Goal: Task Accomplishment & Management: Use online tool/utility

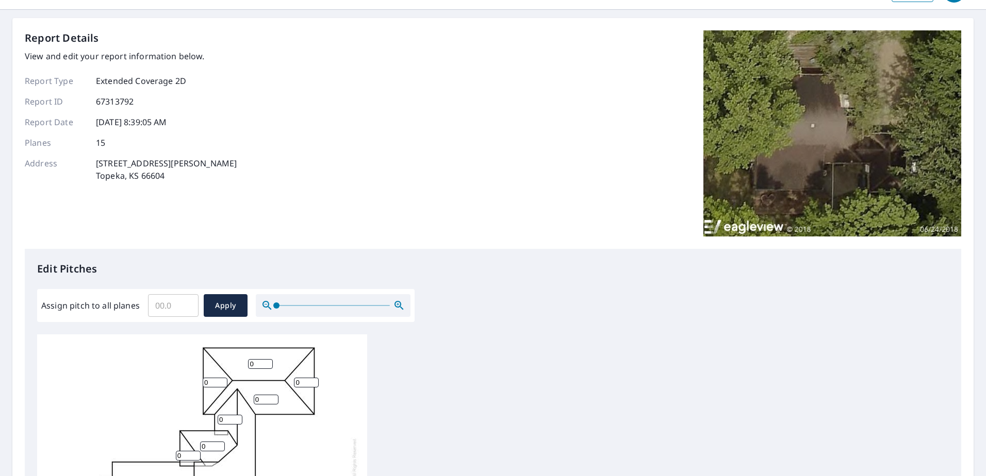
scroll to position [52, 0]
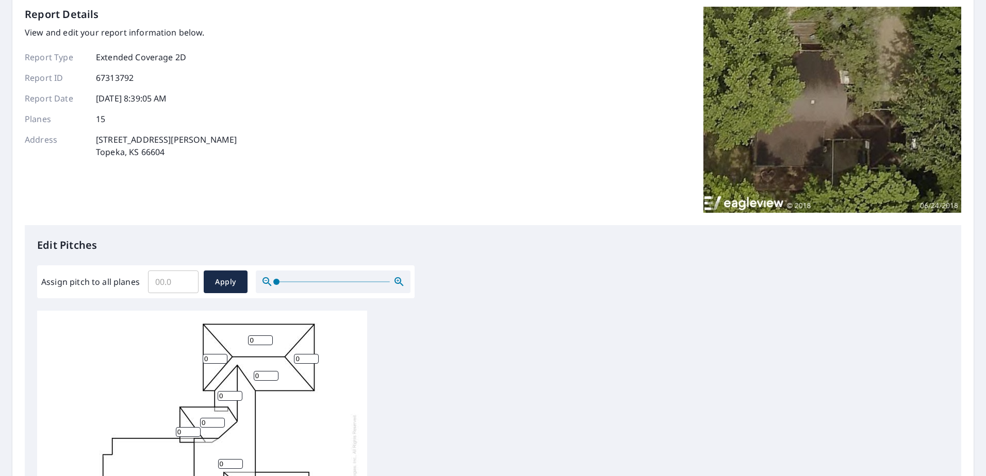
click at [312, 360] on input "0" at bounding box center [306, 359] width 25 height 10
click at [315, 356] on input "1" at bounding box center [306, 359] width 25 height 10
click at [315, 356] on input "2" at bounding box center [306, 359] width 25 height 10
click at [315, 356] on input "3" at bounding box center [306, 359] width 25 height 10
click at [315, 356] on input "4" at bounding box center [306, 359] width 25 height 10
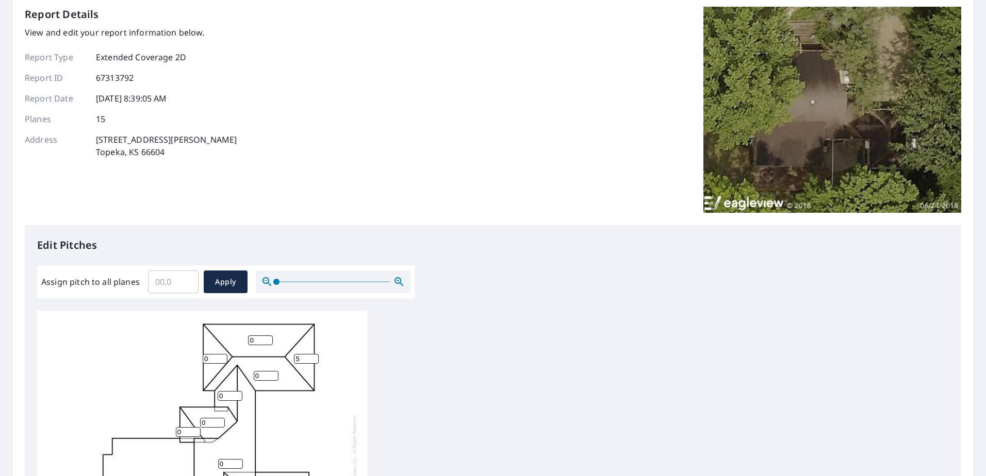
type input "5"
click at [315, 356] on input "5" at bounding box center [306, 359] width 25 height 10
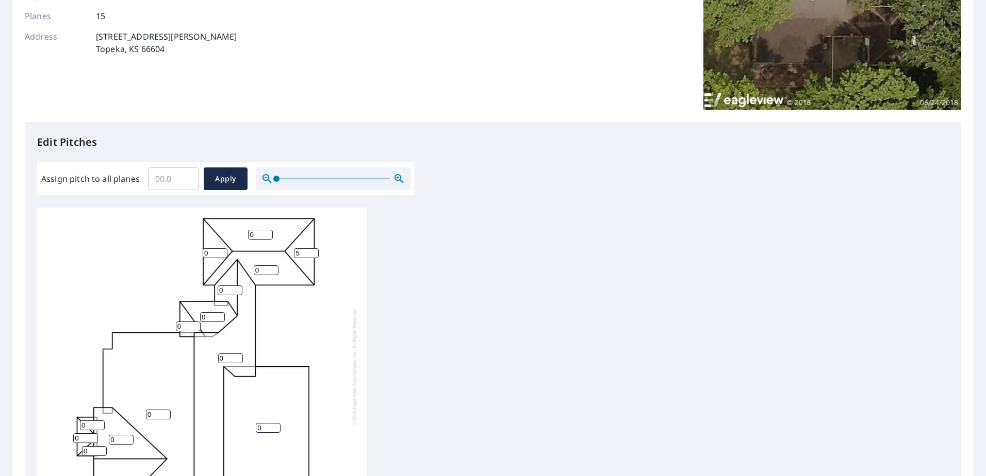
scroll to position [206, 0]
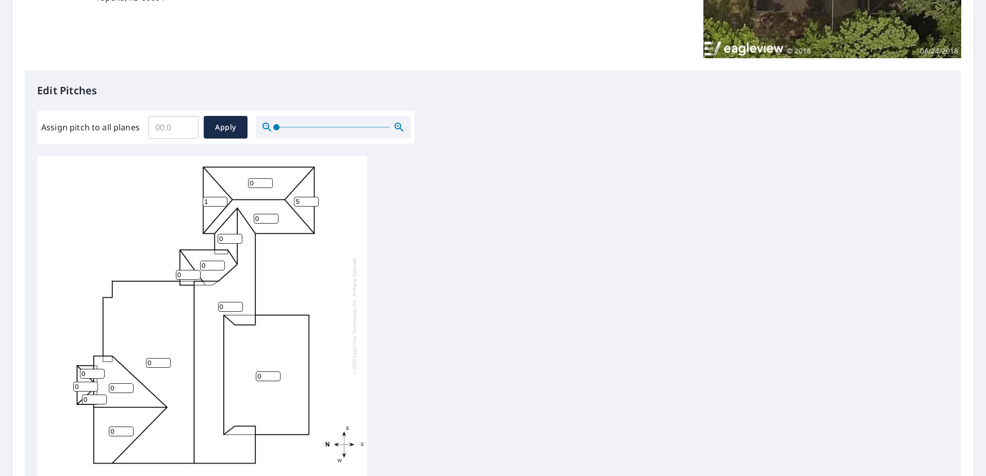
click at [222, 197] on input "1" at bounding box center [215, 202] width 25 height 10
click at [222, 197] on input "2" at bounding box center [215, 202] width 25 height 10
click at [222, 197] on input "3" at bounding box center [215, 202] width 25 height 10
click at [222, 197] on input "4" at bounding box center [215, 202] width 25 height 10
type input "5"
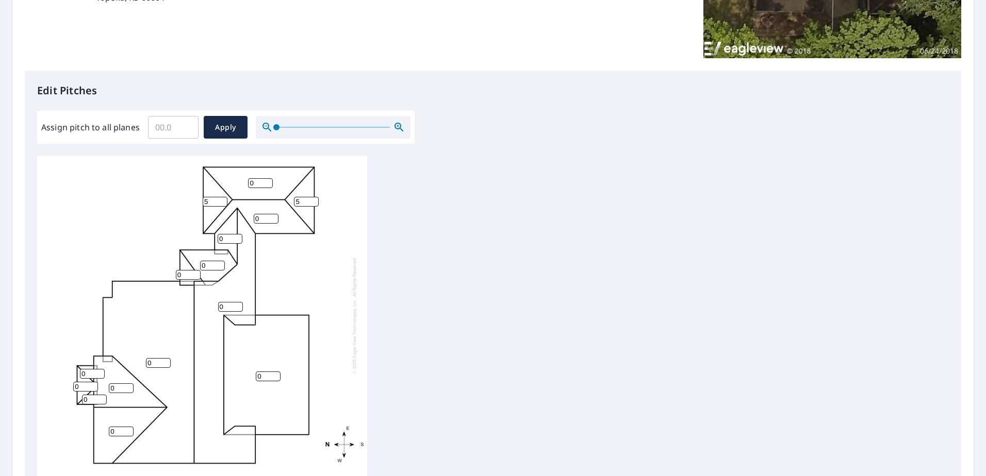
click at [222, 197] on input "5" at bounding box center [215, 202] width 25 height 10
click at [267, 178] on input "1" at bounding box center [260, 183] width 25 height 10
click at [267, 178] on input "2" at bounding box center [260, 183] width 25 height 10
click at [267, 178] on input "3" at bounding box center [260, 183] width 25 height 10
click at [267, 178] on input "4" at bounding box center [260, 183] width 25 height 10
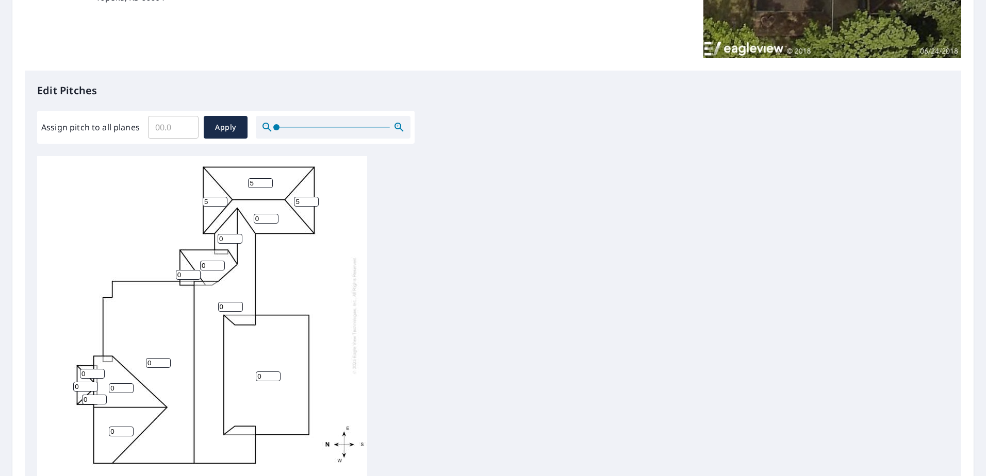
type input "5"
click at [267, 178] on input "5" at bounding box center [260, 183] width 25 height 10
click at [237, 234] on input "1" at bounding box center [230, 239] width 25 height 10
click at [237, 234] on input "2" at bounding box center [230, 239] width 25 height 10
click at [237, 234] on input "3" at bounding box center [230, 239] width 25 height 10
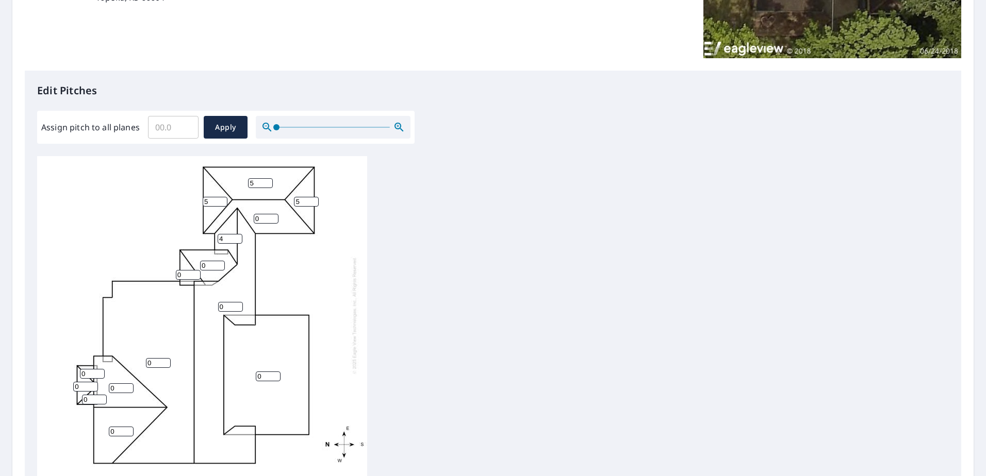
click at [237, 234] on input "4" at bounding box center [230, 239] width 25 height 10
type input "5"
click at [237, 234] on input "5" at bounding box center [230, 239] width 25 height 10
click at [220, 261] on input "1" at bounding box center [212, 266] width 25 height 10
click at [222, 261] on input "2" at bounding box center [212, 266] width 25 height 10
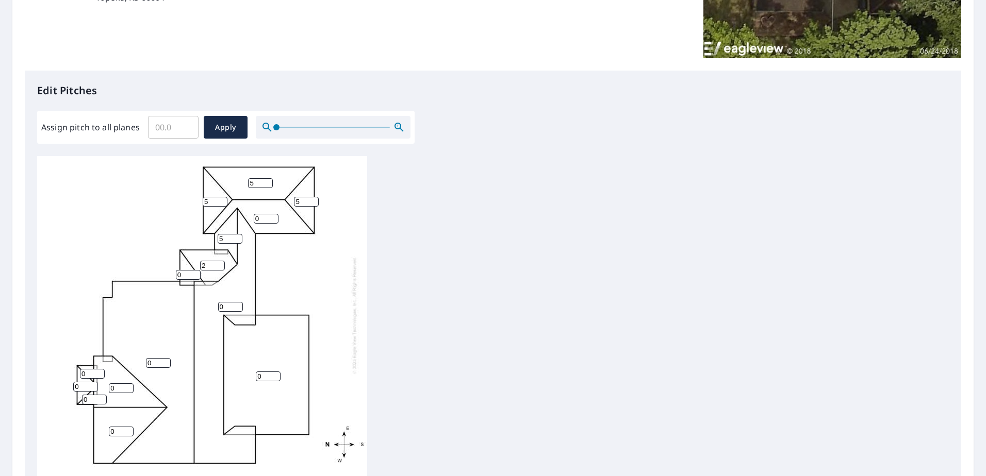
click at [224, 261] on input "2" at bounding box center [212, 266] width 25 height 10
click at [221, 261] on input "3" at bounding box center [212, 266] width 25 height 10
click at [221, 261] on input "4" at bounding box center [212, 266] width 25 height 10
type input "5"
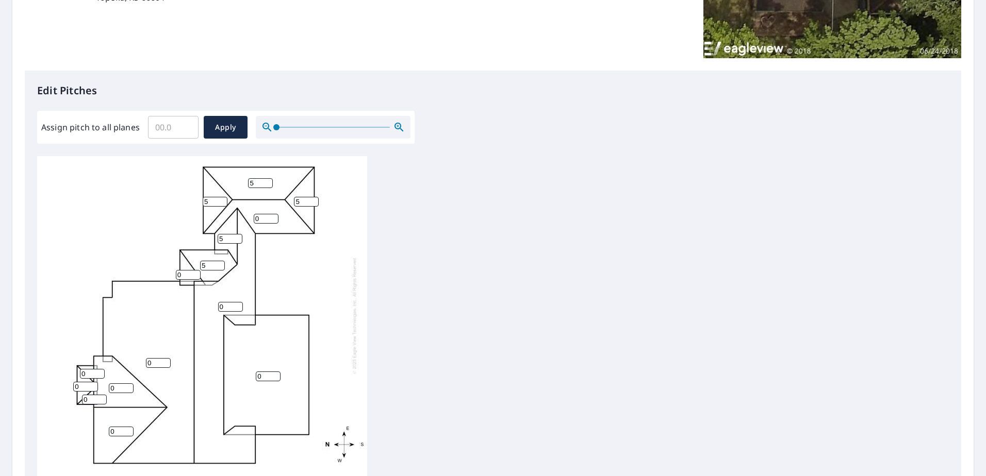
click at [221, 261] on input "5" at bounding box center [212, 266] width 25 height 10
click at [195, 270] on input "1" at bounding box center [188, 275] width 25 height 10
click at [195, 270] on input "2" at bounding box center [188, 275] width 25 height 10
click at [195, 270] on input "3" at bounding box center [188, 275] width 25 height 10
click at [195, 270] on input "4" at bounding box center [188, 275] width 25 height 10
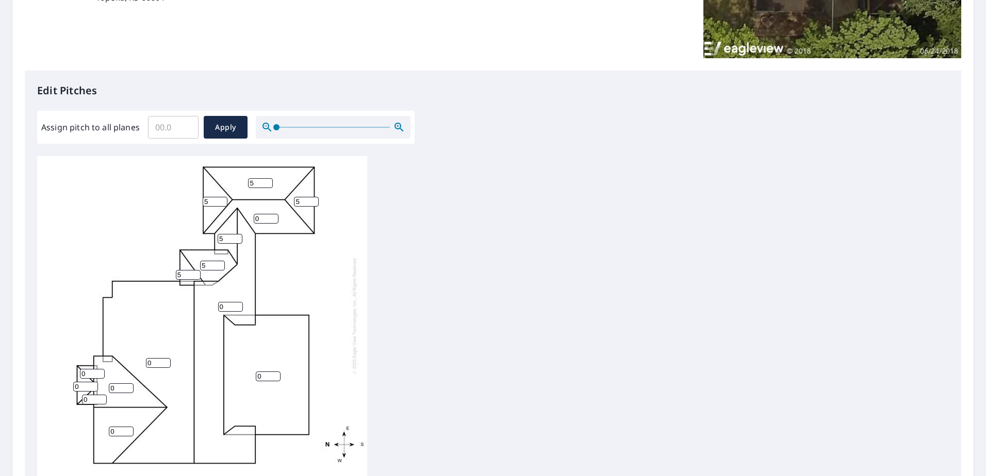
type input "5"
click at [195, 270] on input "5" at bounding box center [188, 275] width 25 height 10
click at [166, 358] on input "1" at bounding box center [158, 363] width 25 height 10
click at [166, 358] on input "2" at bounding box center [158, 363] width 25 height 10
click at [166, 358] on input "3" at bounding box center [158, 363] width 25 height 10
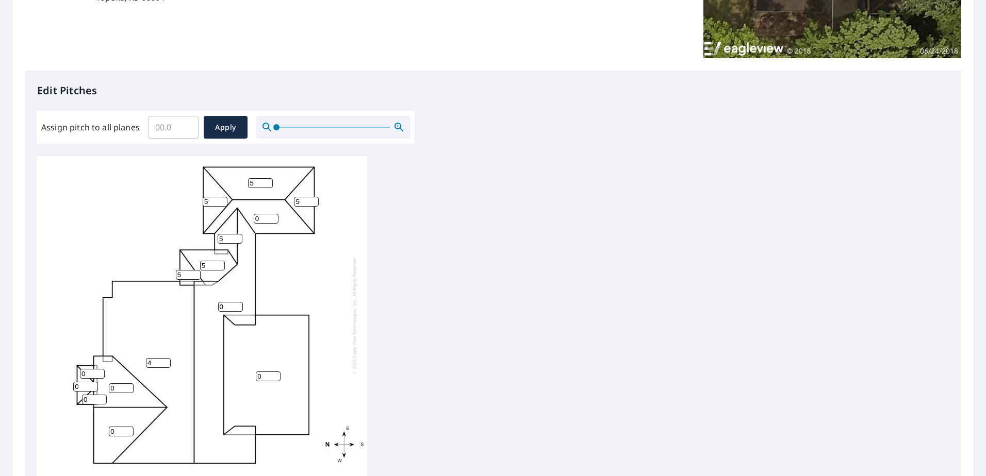
click at [166, 358] on input "4" at bounding box center [158, 363] width 25 height 10
click at [166, 358] on input "5" at bounding box center [158, 363] width 25 height 10
type input "6"
click at [166, 358] on input "6" at bounding box center [158, 363] width 25 height 10
click at [131, 384] on input "1" at bounding box center [121, 389] width 25 height 10
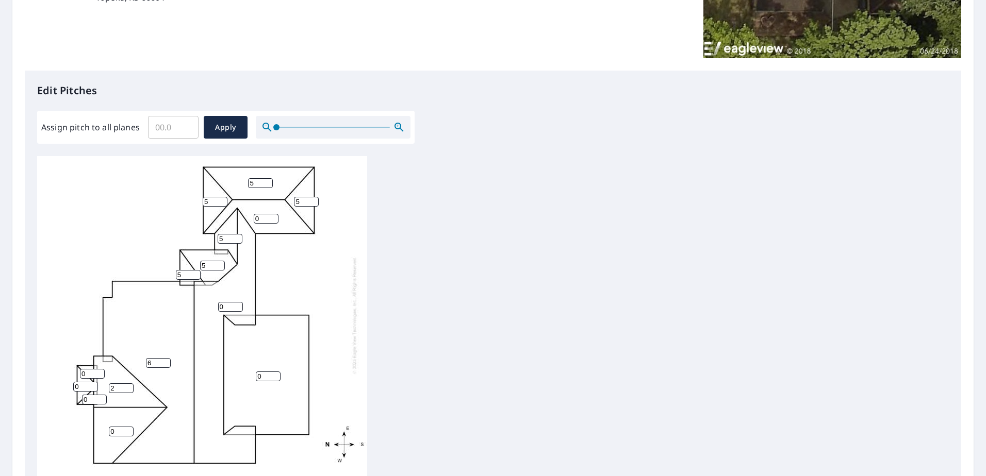
click at [130, 384] on input "2" at bounding box center [121, 389] width 25 height 10
click at [130, 384] on input "3" at bounding box center [121, 389] width 25 height 10
click at [130, 384] on input "4" at bounding box center [121, 389] width 25 height 10
click at [130, 384] on input "5" at bounding box center [121, 389] width 25 height 10
click at [130, 384] on input "6" at bounding box center [121, 389] width 25 height 10
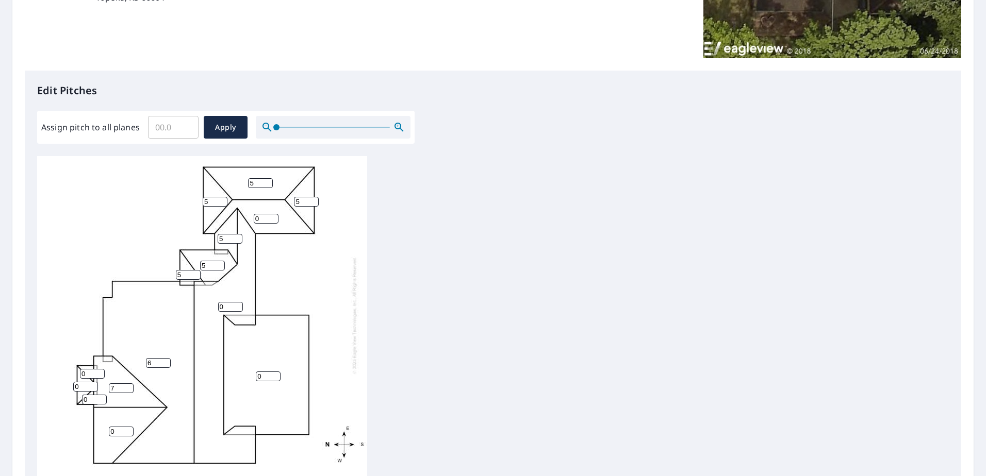
click at [129, 384] on input "7" at bounding box center [121, 389] width 25 height 10
click at [129, 384] on input "8" at bounding box center [121, 389] width 25 height 10
type input "7"
click at [129, 384] on input "7" at bounding box center [121, 389] width 25 height 10
click at [130, 427] on input "1" at bounding box center [121, 432] width 25 height 10
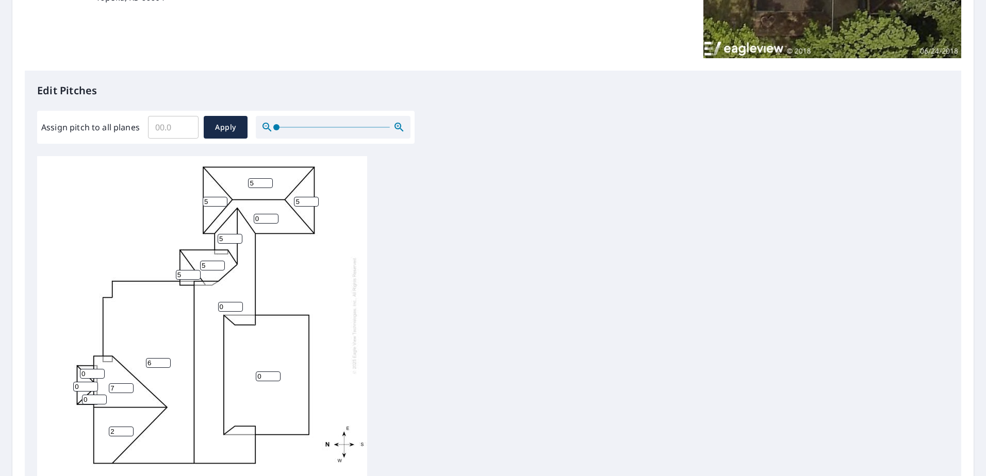
click at [130, 427] on input "2" at bounding box center [121, 432] width 25 height 10
click at [130, 427] on input "3" at bounding box center [121, 432] width 25 height 10
click at [130, 427] on input "4" at bounding box center [121, 432] width 25 height 10
click at [130, 427] on input "5" at bounding box center [121, 432] width 25 height 10
click at [130, 427] on input "6" at bounding box center [121, 432] width 25 height 10
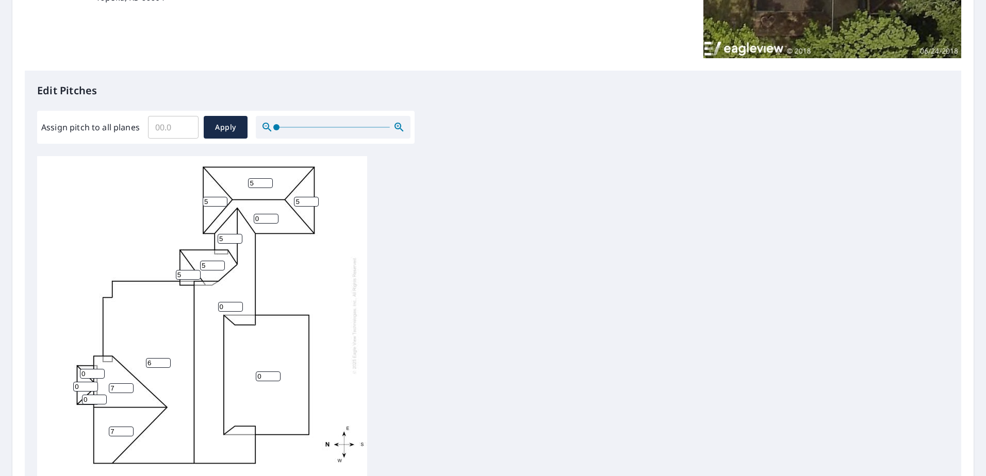
type input "7"
click at [130, 427] on input "7" at bounding box center [121, 432] width 25 height 10
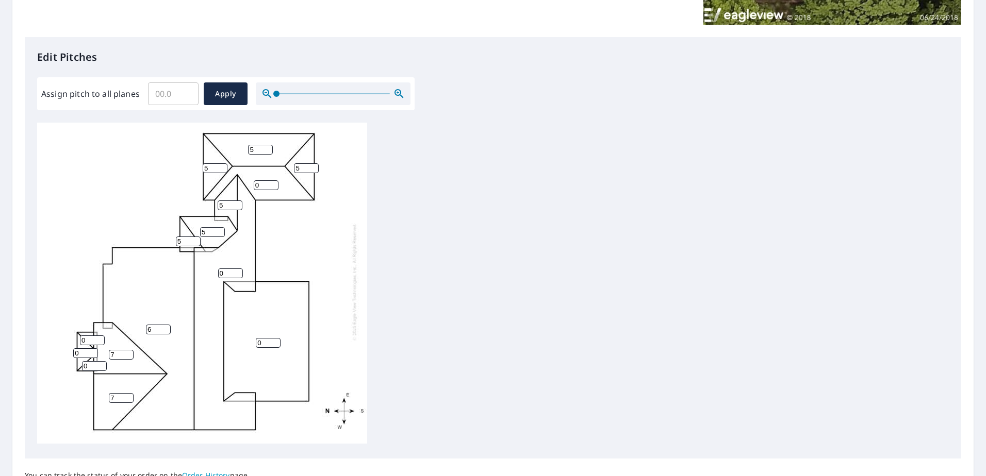
scroll to position [258, 0]
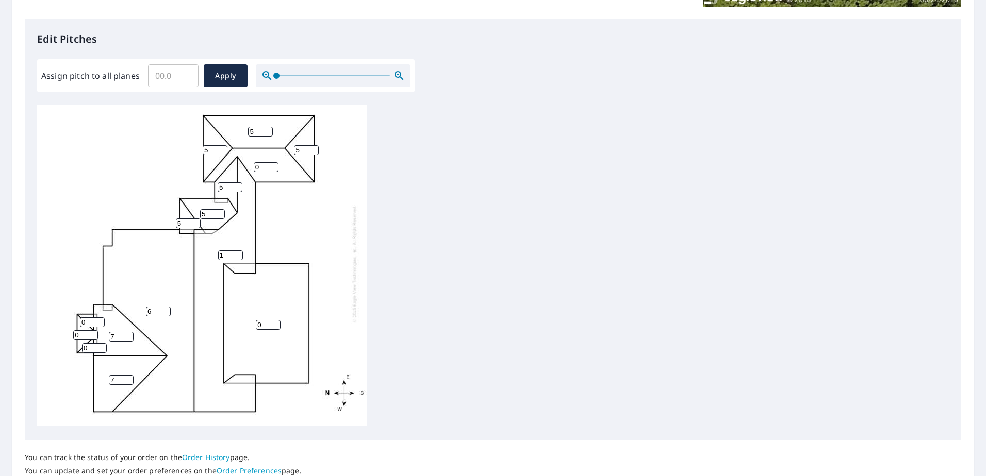
click at [237, 251] on input "1" at bounding box center [230, 256] width 25 height 10
click at [237, 251] on input "2" at bounding box center [230, 256] width 25 height 10
click at [237, 251] on input "3" at bounding box center [230, 256] width 25 height 10
click at [237, 251] on input "4" at bounding box center [230, 256] width 25 height 10
click at [237, 251] on input "5" at bounding box center [230, 256] width 25 height 10
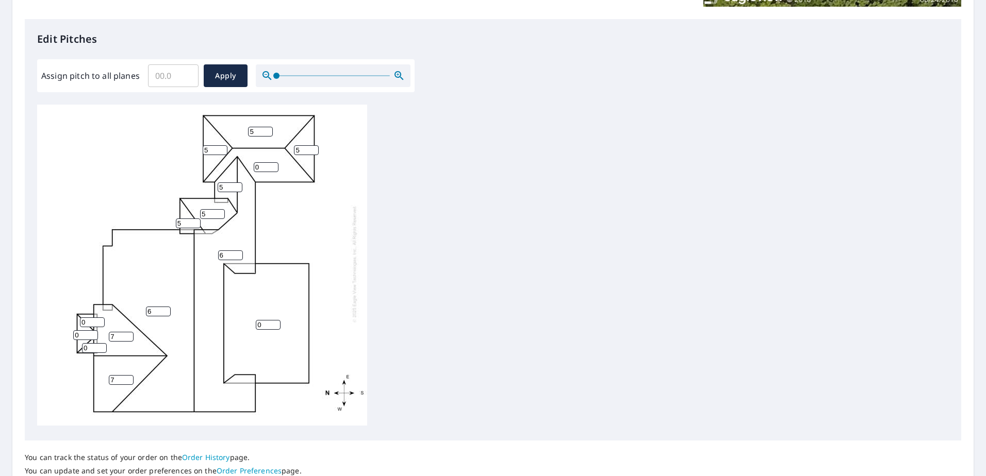
type input "6"
click at [237, 251] on input "6" at bounding box center [230, 256] width 25 height 10
click at [275, 320] on input "1" at bounding box center [268, 325] width 25 height 10
click at [275, 320] on input "2" at bounding box center [268, 325] width 25 height 10
type input "3"
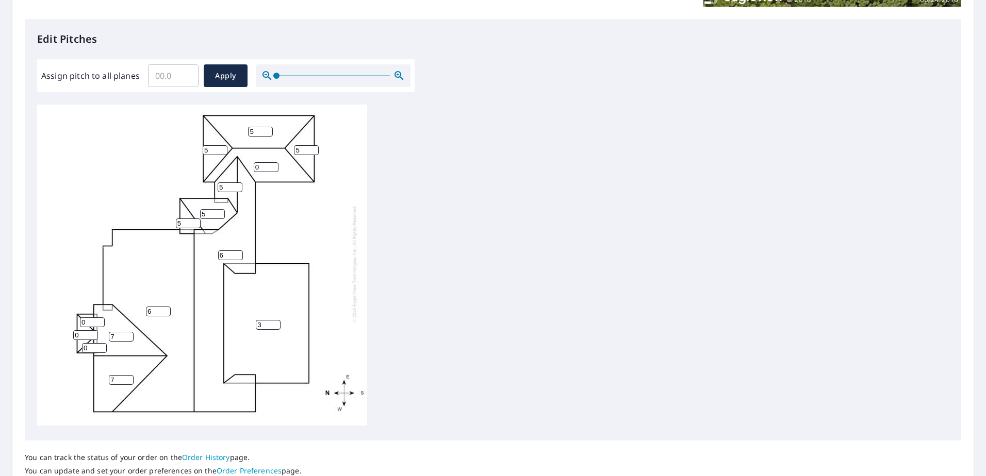
click at [275, 320] on input "3" at bounding box center [268, 325] width 25 height 10
click at [100, 318] on input "1" at bounding box center [92, 323] width 25 height 10
click at [100, 318] on input "2" at bounding box center [92, 323] width 25 height 10
click at [100, 318] on input "3" at bounding box center [92, 323] width 25 height 10
type input "4"
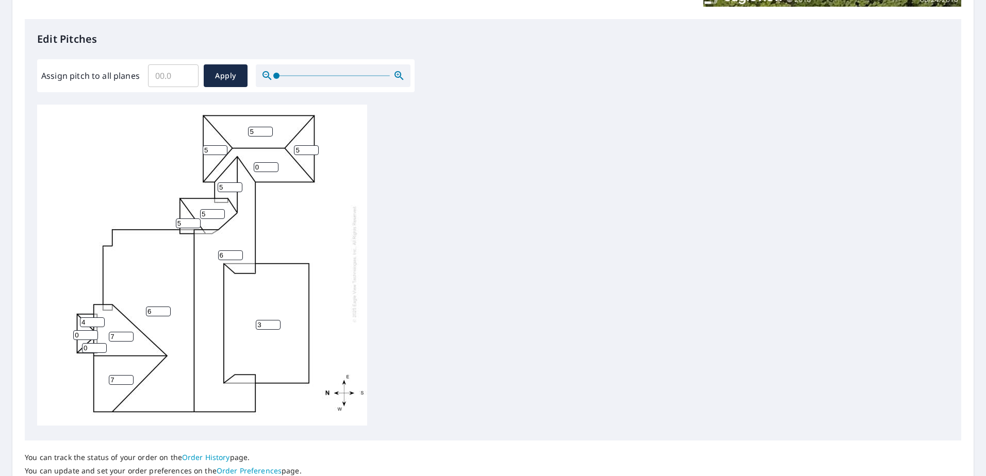
click at [100, 318] on input "4" at bounding box center [92, 323] width 25 height 10
click at [91, 331] on input "1" at bounding box center [85, 336] width 25 height 10
click at [91, 331] on input "2" at bounding box center [85, 336] width 25 height 10
click at [91, 331] on input "3" at bounding box center [85, 336] width 25 height 10
type input "4"
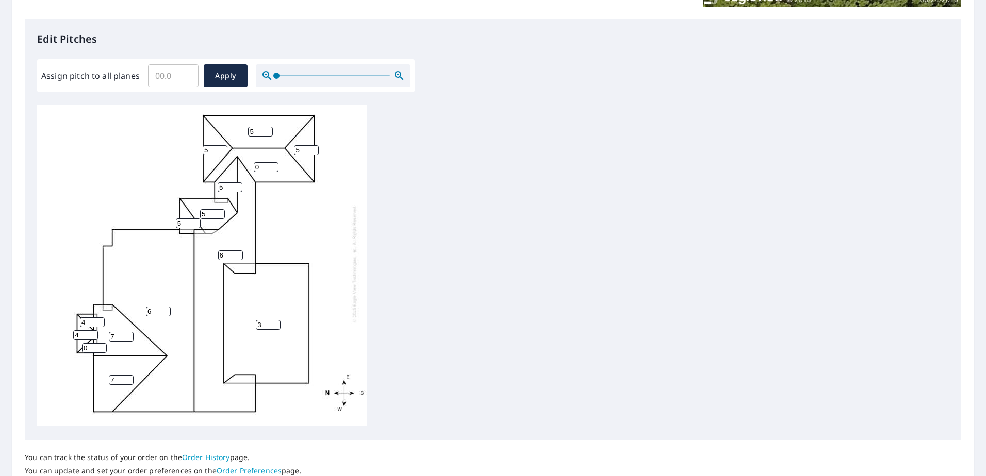
click at [91, 331] on input "4" at bounding box center [85, 336] width 25 height 10
click at [100, 343] on input "1" at bounding box center [94, 348] width 25 height 10
click at [100, 343] on input "2" at bounding box center [94, 348] width 25 height 10
click at [100, 343] on input "3" at bounding box center [94, 348] width 25 height 10
type input "4"
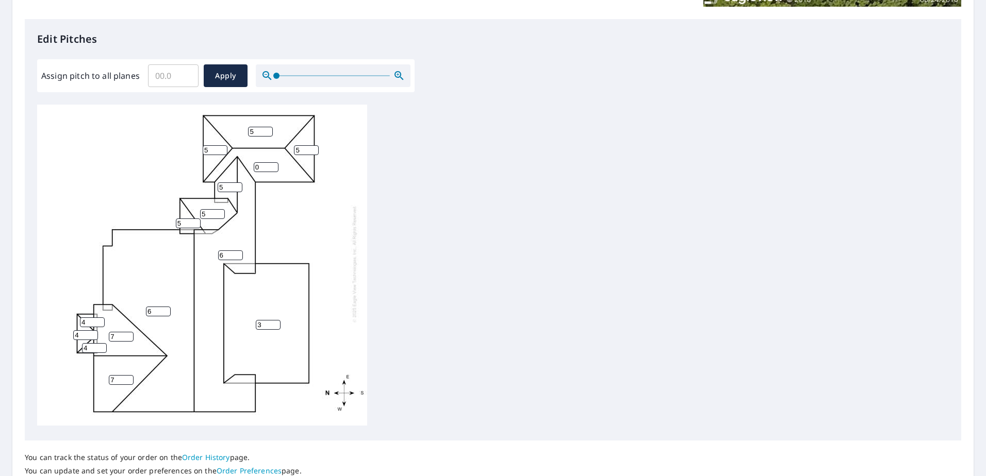
click at [100, 343] on input "4" at bounding box center [94, 348] width 25 height 10
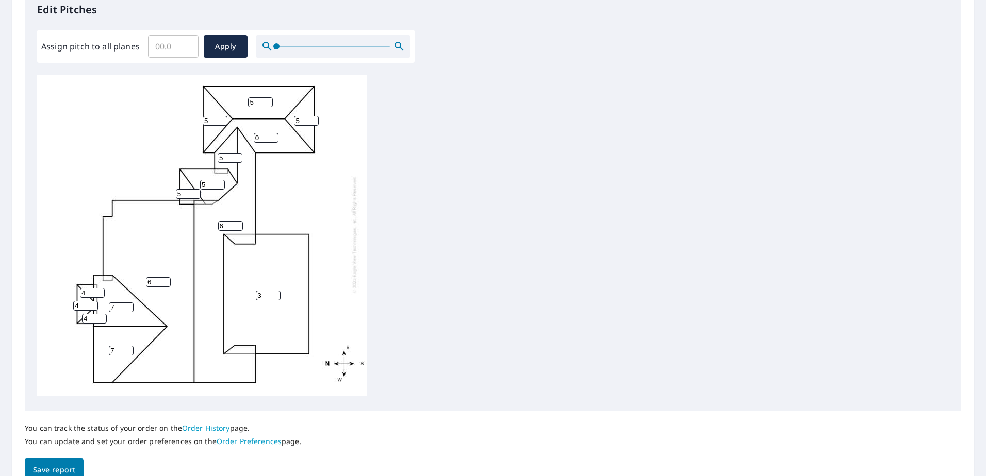
scroll to position [339, 0]
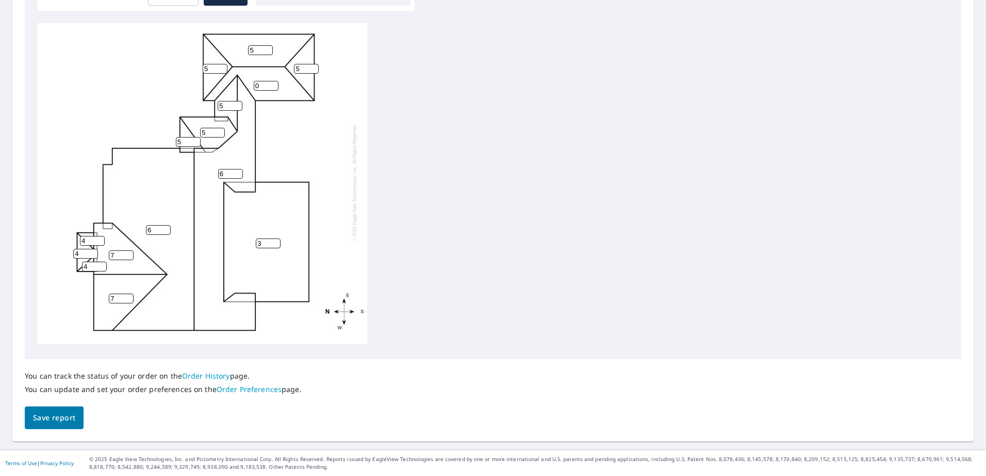
click at [39, 418] on span "Save report" at bounding box center [54, 418] width 42 height 13
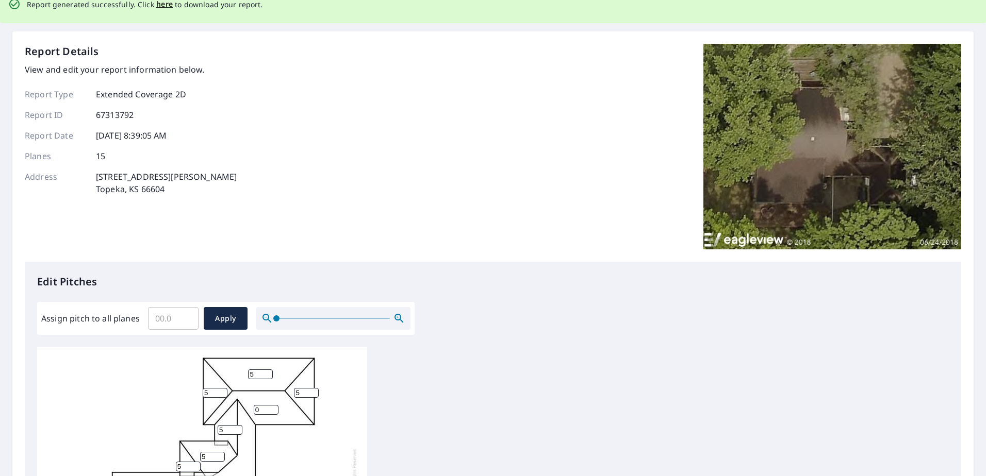
scroll to position [0, 0]
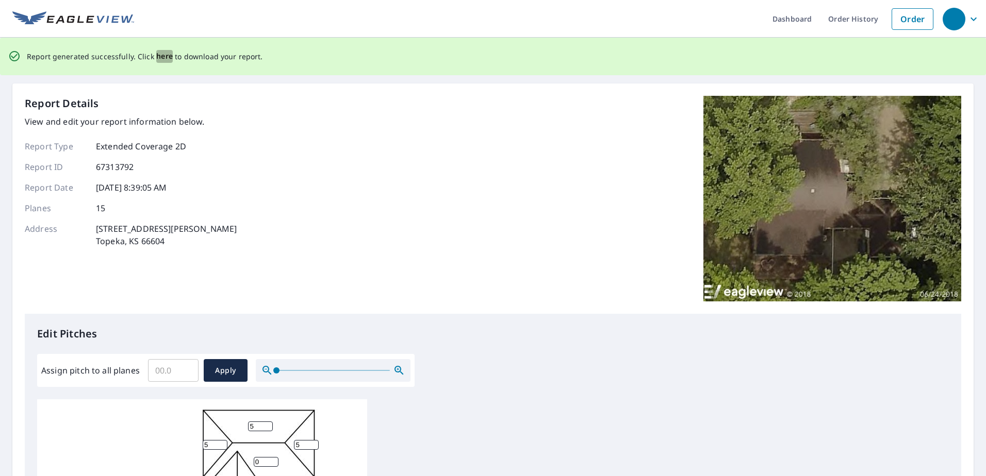
click at [164, 57] on span "here" at bounding box center [164, 56] width 17 height 13
